Goal: Information Seeking & Learning: Learn about a topic

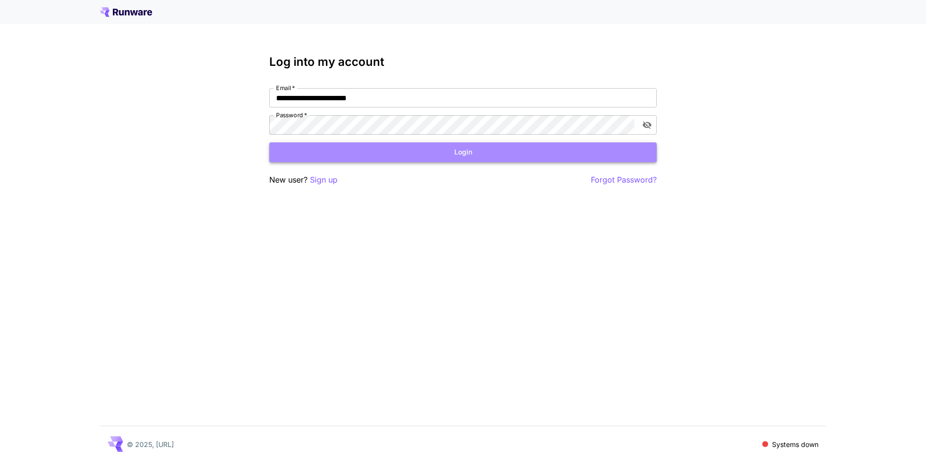
click at [550, 152] on button "Login" at bounding box center [463, 152] width 388 height 20
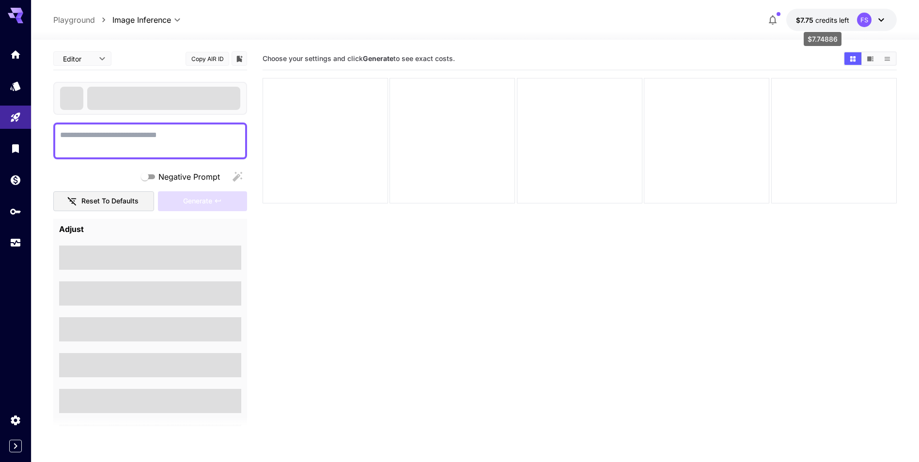
click at [818, 15] on p "$7.75 credits left" at bounding box center [822, 20] width 53 height 10
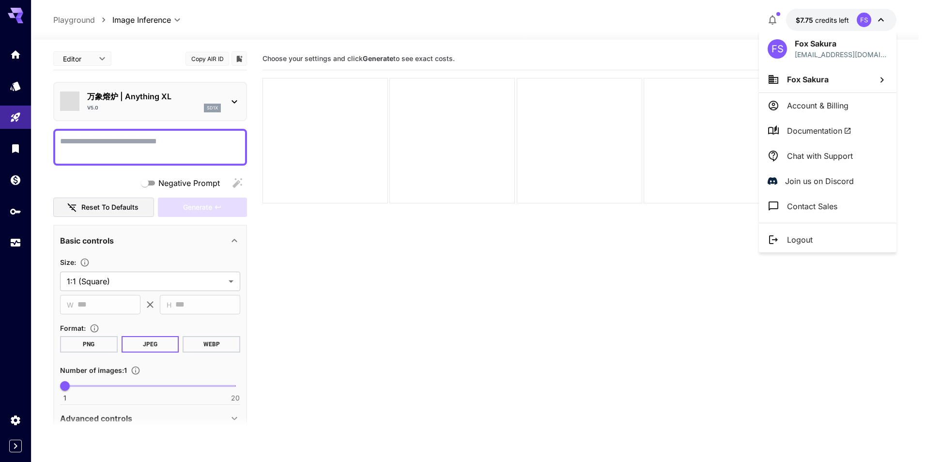
click at [812, 136] on span "Documentation" at bounding box center [819, 131] width 64 height 12
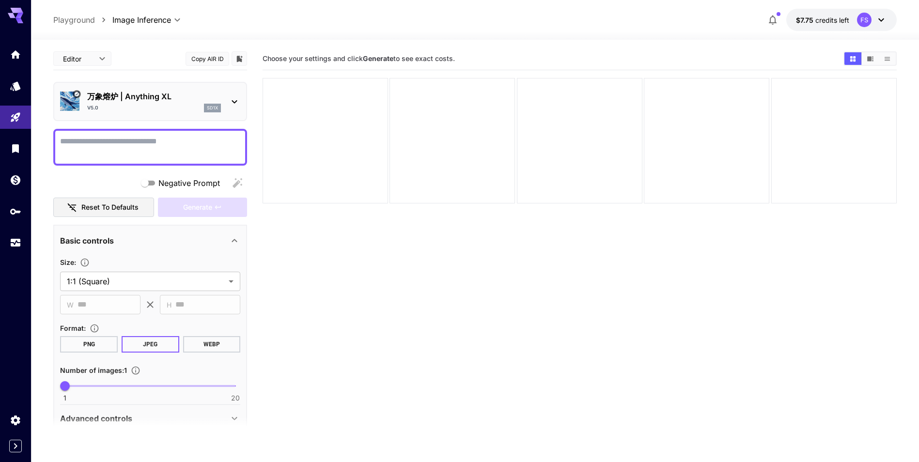
click at [141, 103] on div "万象熔炉 | Anything XL V5.0 sd1x" at bounding box center [154, 102] width 134 height 22
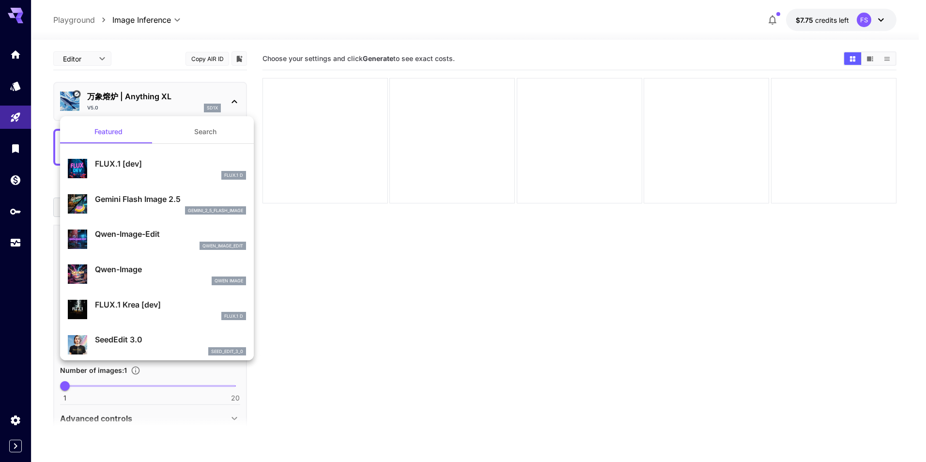
click at [172, 98] on div at bounding box center [463, 231] width 926 height 462
